Goal: Task Accomplishment & Management: Manage account settings

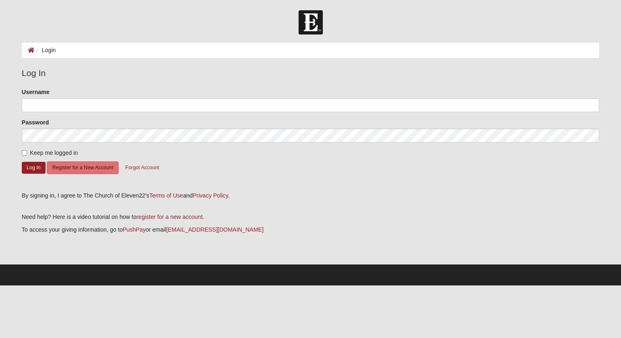
click at [53, 107] on input "Username" at bounding box center [310, 105] width 577 height 14
type input "willkimmel11@gmail.com"
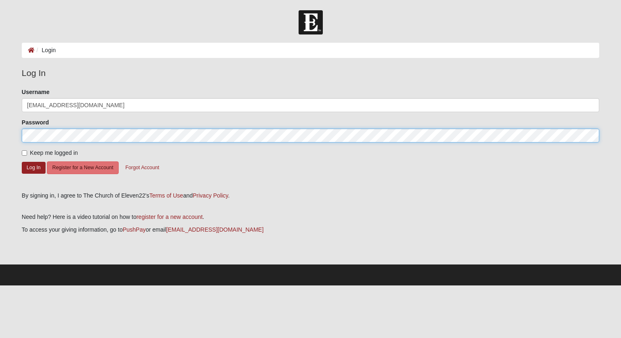
click at [22, 162] on button "Log In" at bounding box center [34, 168] width 24 height 12
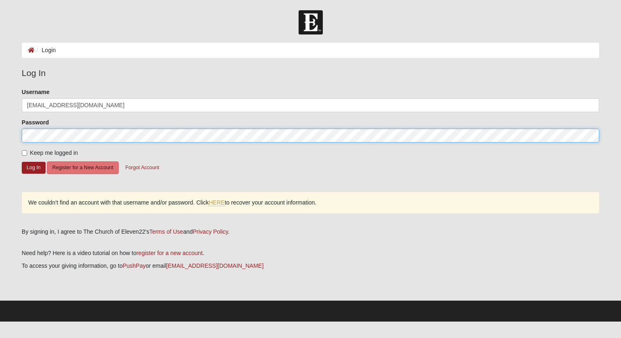
click at [22, 162] on button "Log In" at bounding box center [34, 168] width 24 height 12
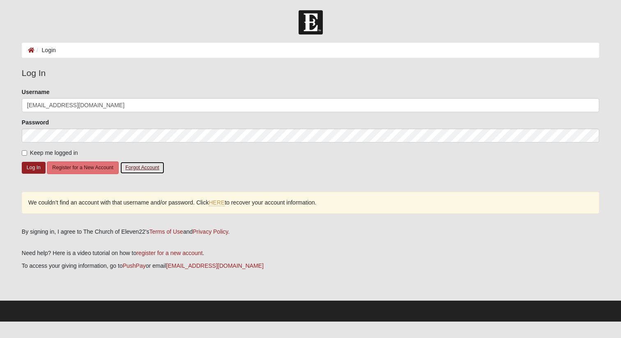
click at [137, 167] on button "Forgot Account" at bounding box center [142, 167] width 44 height 13
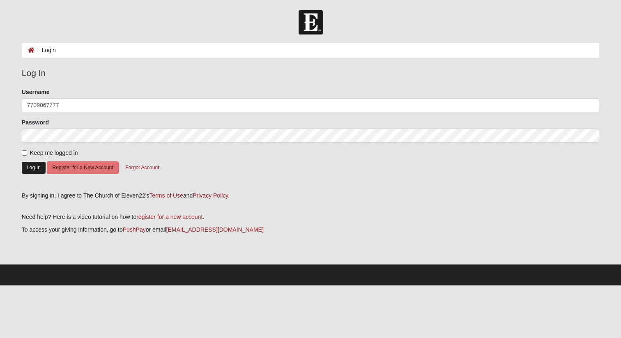
type input "7709067777"
click at [29, 165] on button "Log In" at bounding box center [34, 168] width 24 height 12
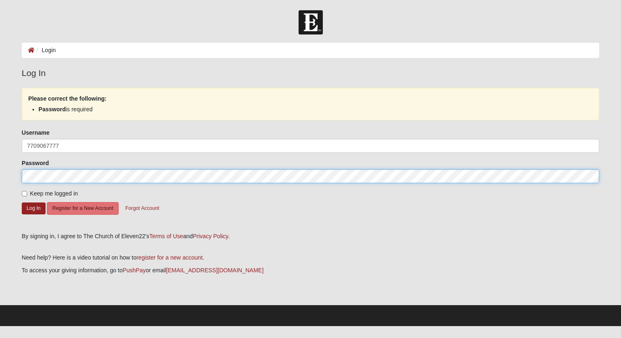
click at [22, 202] on button "Log In" at bounding box center [34, 208] width 24 height 12
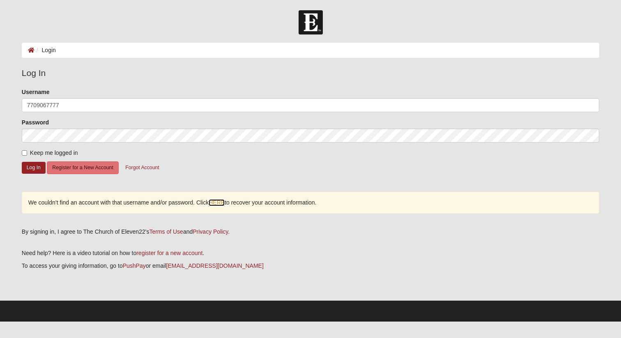
click at [214, 203] on link "HERE" at bounding box center [217, 202] width 16 height 7
